Goal: Entertainment & Leisure: Consume media (video, audio)

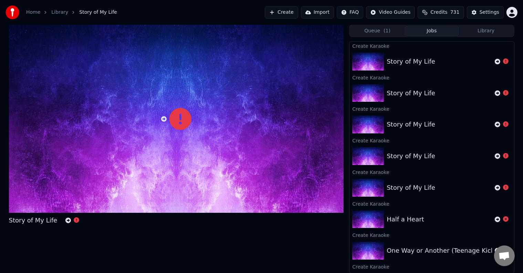
scroll to position [182, 0]
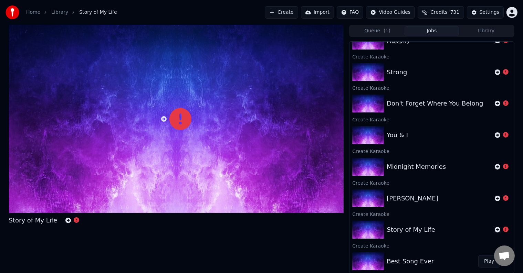
drag, startPoint x: 265, startPoint y: 246, endPoint x: 153, endPoint y: 272, distance: 115.3
click at [265, 246] on div "Story of My Life" at bounding box center [176, 149] width 335 height 249
click at [495, 228] on icon at bounding box center [498, 230] width 6 height 6
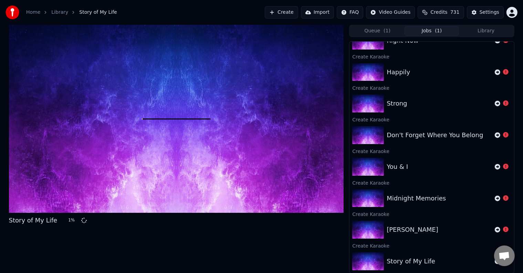
scroll to position [1127, 0]
